Goal: Task Accomplishment & Management: Manage account settings

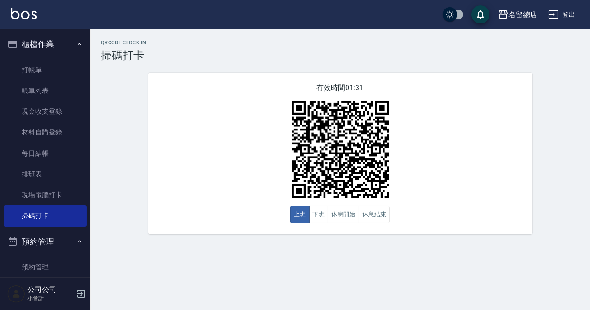
scroll to position [158, 0]
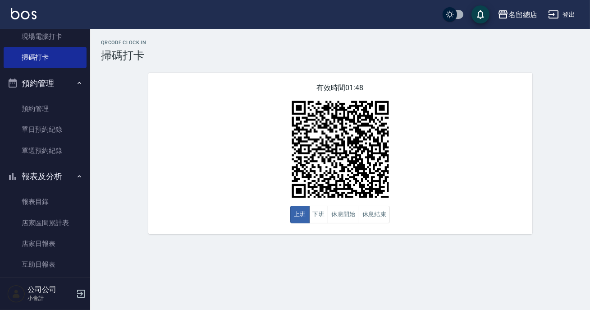
click at [239, 152] on div "有效時間 01:48 上班 下班 休息開始 休息結束" at bounding box center [340, 153] width 384 height 161
click at [352, 213] on button "休息開始" at bounding box center [344, 215] width 32 height 18
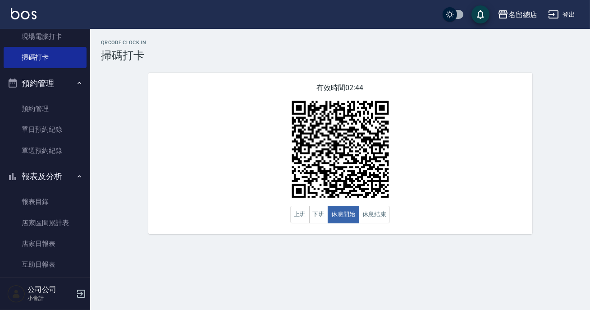
click at [477, 156] on div "有效時間 02:44 上班 下班 休息開始 休息結束" at bounding box center [340, 153] width 384 height 161
click at [371, 216] on button "休息結束" at bounding box center [375, 215] width 32 height 18
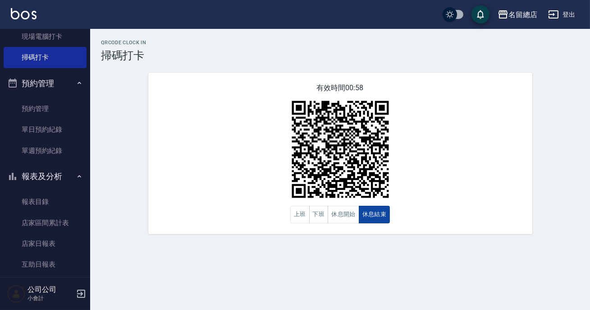
click at [371, 216] on button "休息結束" at bounding box center [375, 215] width 32 height 18
click at [349, 217] on button "休息開始" at bounding box center [344, 215] width 32 height 18
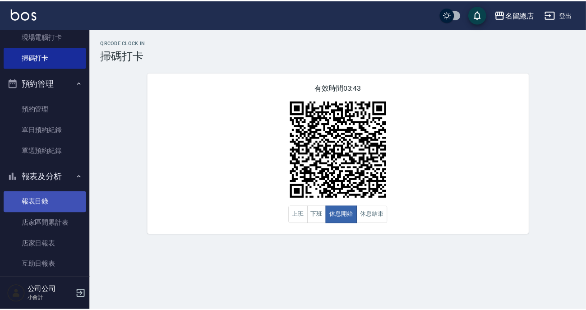
scroll to position [240, 0]
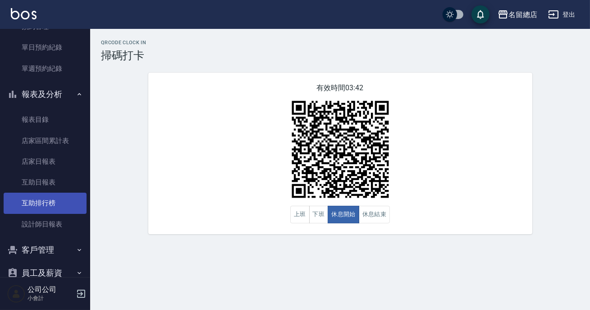
click at [31, 199] on link "互助排行榜" at bounding box center [45, 202] width 83 height 21
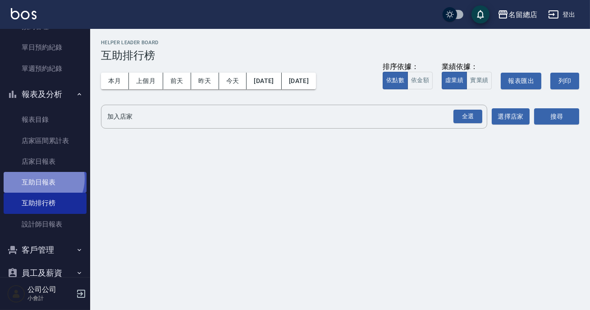
click at [41, 178] on link "互助日報表" at bounding box center [45, 182] width 83 height 21
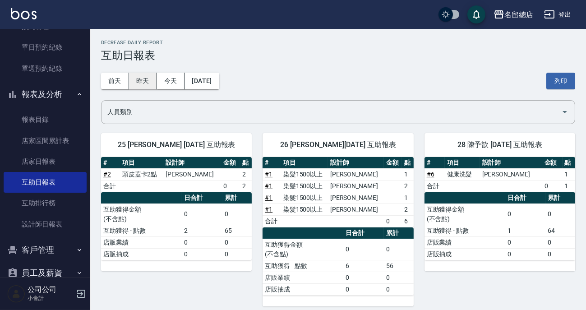
click at [143, 83] on button "昨天" at bounding box center [143, 81] width 28 height 17
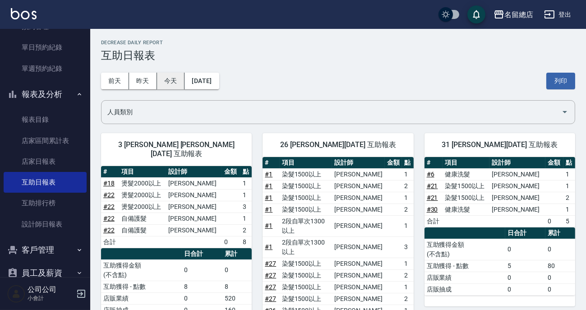
click at [176, 77] on button "今天" at bounding box center [171, 81] width 28 height 17
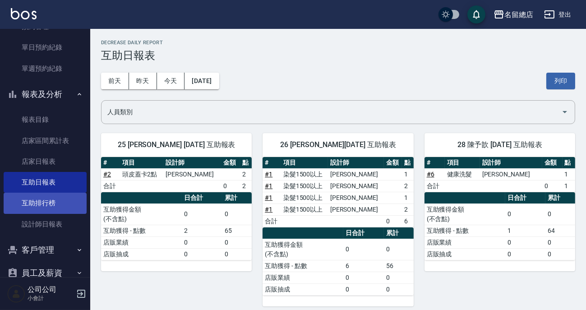
click at [41, 199] on link "互助排行榜" at bounding box center [45, 202] width 83 height 21
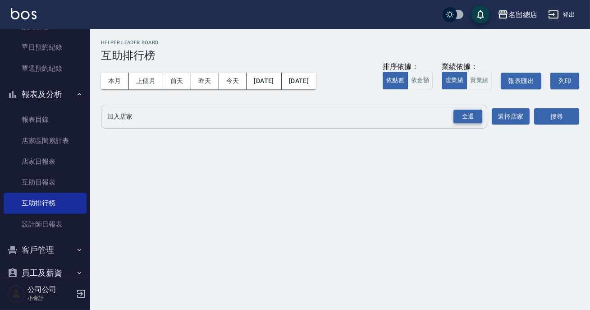
click at [464, 119] on div "全選" at bounding box center [467, 117] width 29 height 14
click at [544, 110] on button "搜尋" at bounding box center [556, 117] width 45 height 17
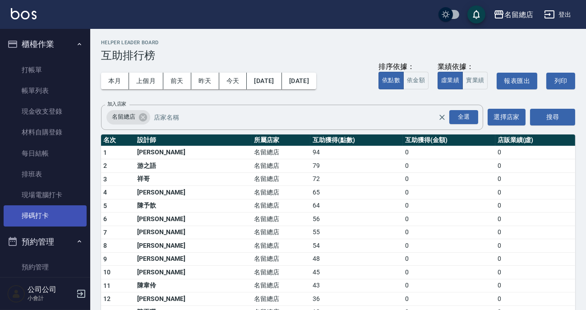
click at [44, 218] on link "掃碼打卡" at bounding box center [45, 215] width 83 height 21
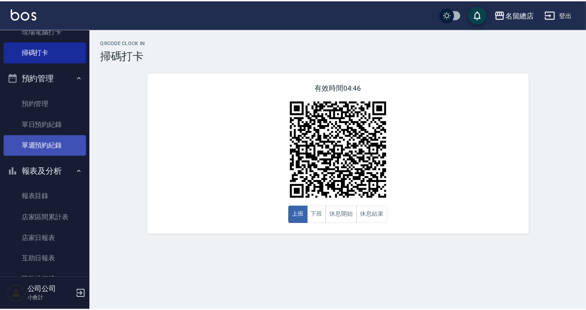
scroll to position [281, 0]
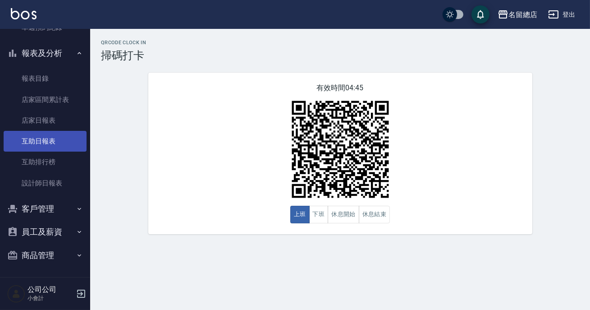
click at [27, 136] on link "互助日報表" at bounding box center [45, 141] width 83 height 21
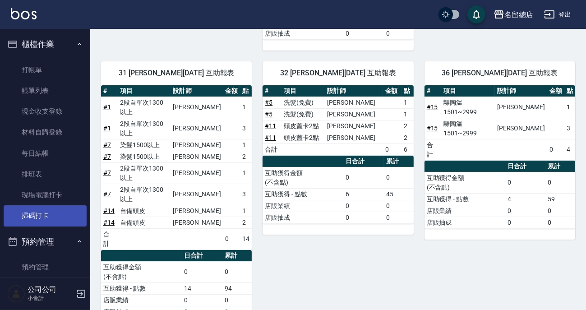
click at [54, 222] on link "掃碼打卡" at bounding box center [45, 215] width 83 height 21
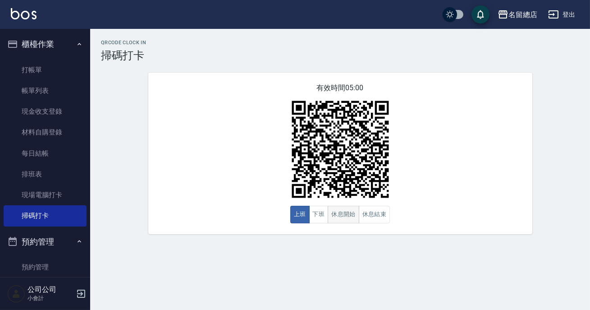
click at [338, 207] on button "休息開始" at bounding box center [344, 215] width 32 height 18
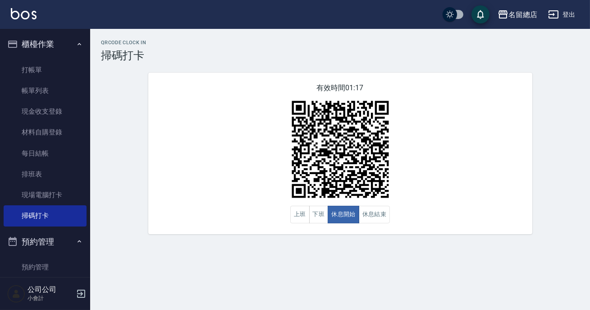
click at [325, 253] on div "QRcode Clock In 掃碼打卡 有效時間 01:17 上班 下班 休息開始 休息結束" at bounding box center [295, 155] width 590 height 310
click at [318, 216] on button "下班" at bounding box center [318, 215] width 19 height 18
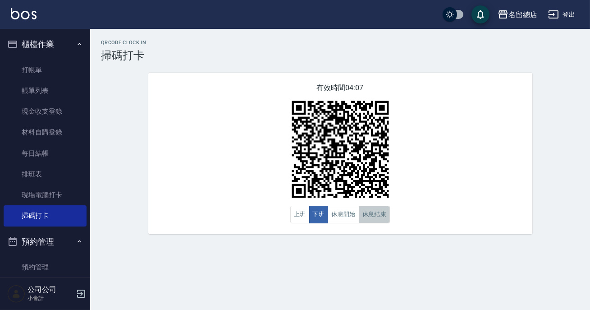
click at [376, 211] on button "休息結束" at bounding box center [375, 215] width 32 height 18
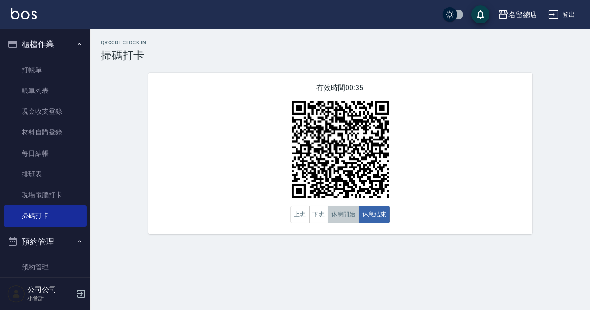
click at [352, 209] on button "休息開始" at bounding box center [344, 215] width 32 height 18
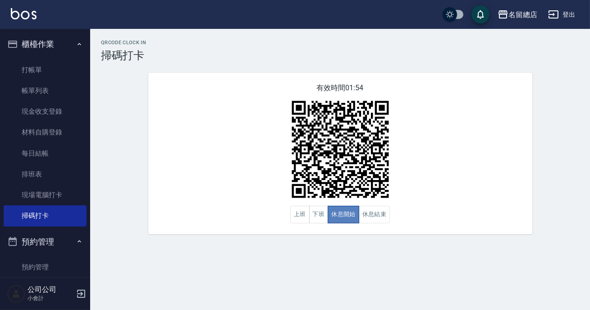
drag, startPoint x: 344, startPoint y: 209, endPoint x: 365, endPoint y: 209, distance: 21.2
click at [345, 209] on button "休息開始" at bounding box center [344, 215] width 32 height 18
click at [383, 211] on button "休息結束" at bounding box center [375, 215] width 32 height 18
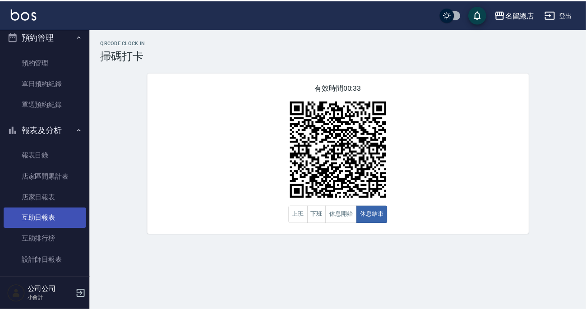
scroll to position [246, 0]
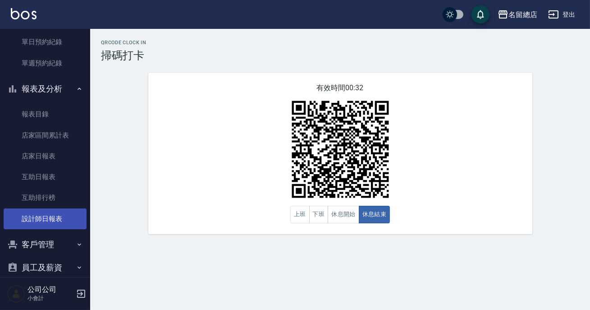
click at [57, 223] on link "設計師日報表" at bounding box center [45, 218] width 83 height 21
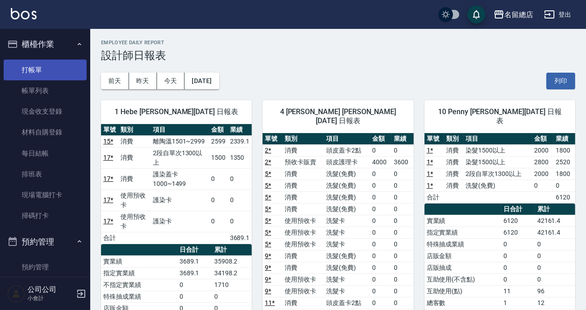
click at [38, 75] on link "打帳單" at bounding box center [45, 70] width 83 height 21
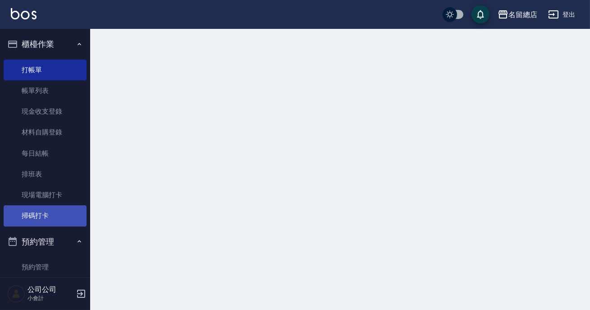
click at [53, 207] on link "掃碼打卡" at bounding box center [45, 215] width 83 height 21
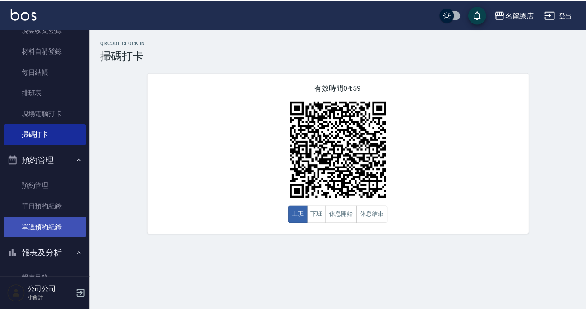
scroll to position [205, 0]
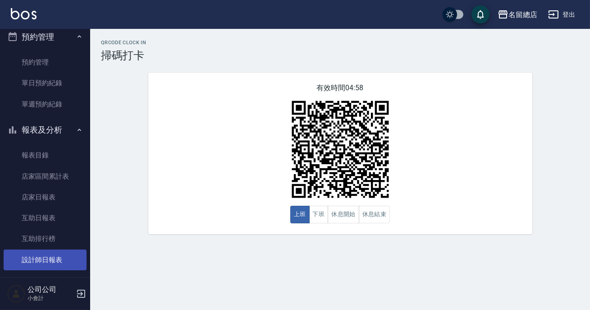
click at [69, 260] on link "設計師日報表" at bounding box center [45, 259] width 83 height 21
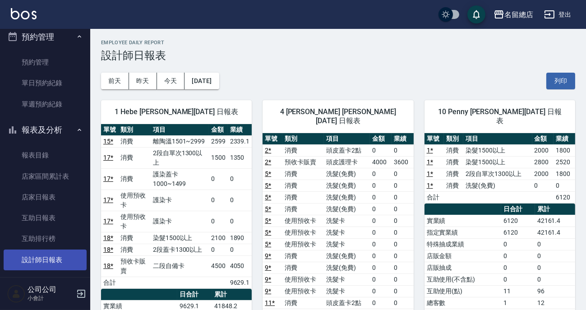
scroll to position [41, 0]
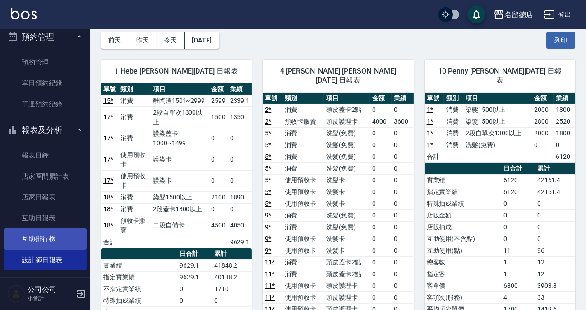
click at [36, 234] on link "互助排行榜" at bounding box center [45, 238] width 83 height 21
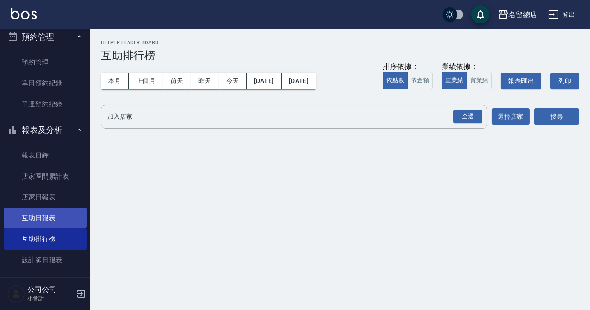
click at [41, 208] on link "互助日報表" at bounding box center [45, 217] width 83 height 21
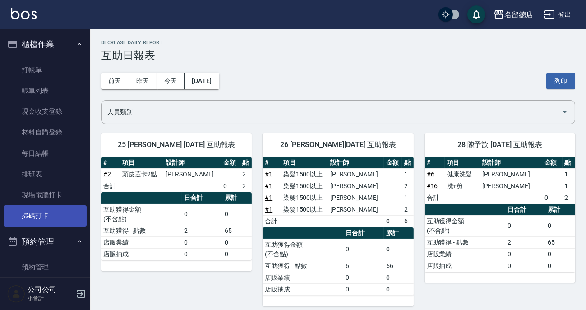
click at [41, 215] on link "掃碼打卡" at bounding box center [45, 215] width 83 height 21
